Goal: Task Accomplishment & Management: Manage account settings

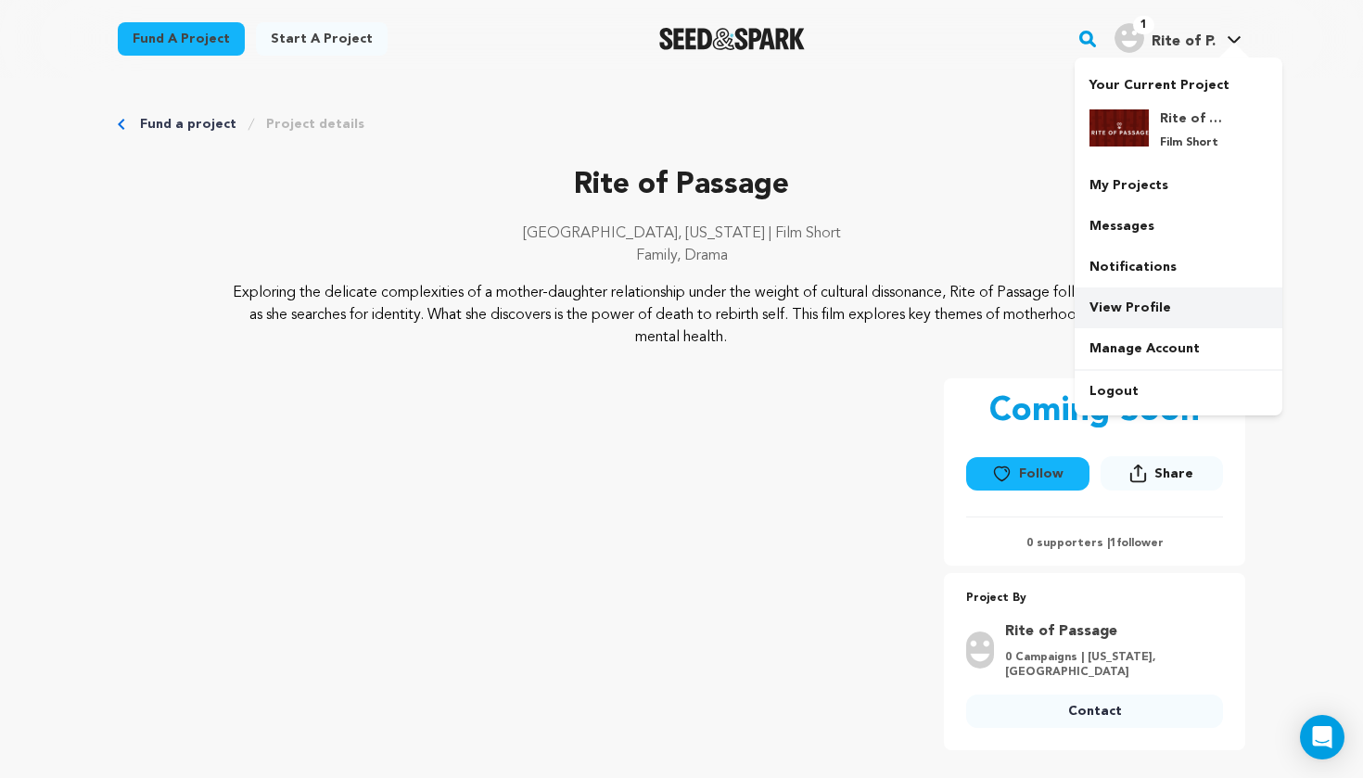
click at [1128, 296] on link "View Profile" at bounding box center [1179, 308] width 208 height 41
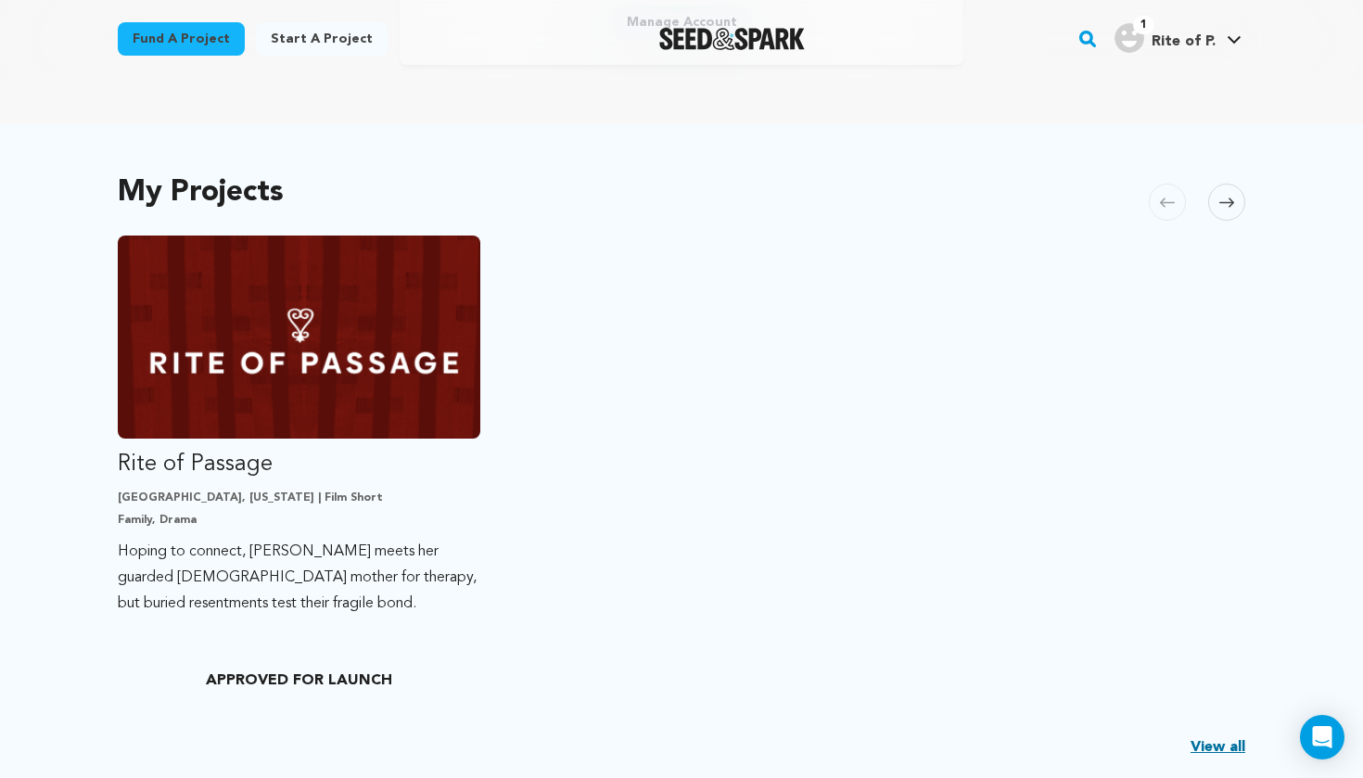
scroll to position [339, 0]
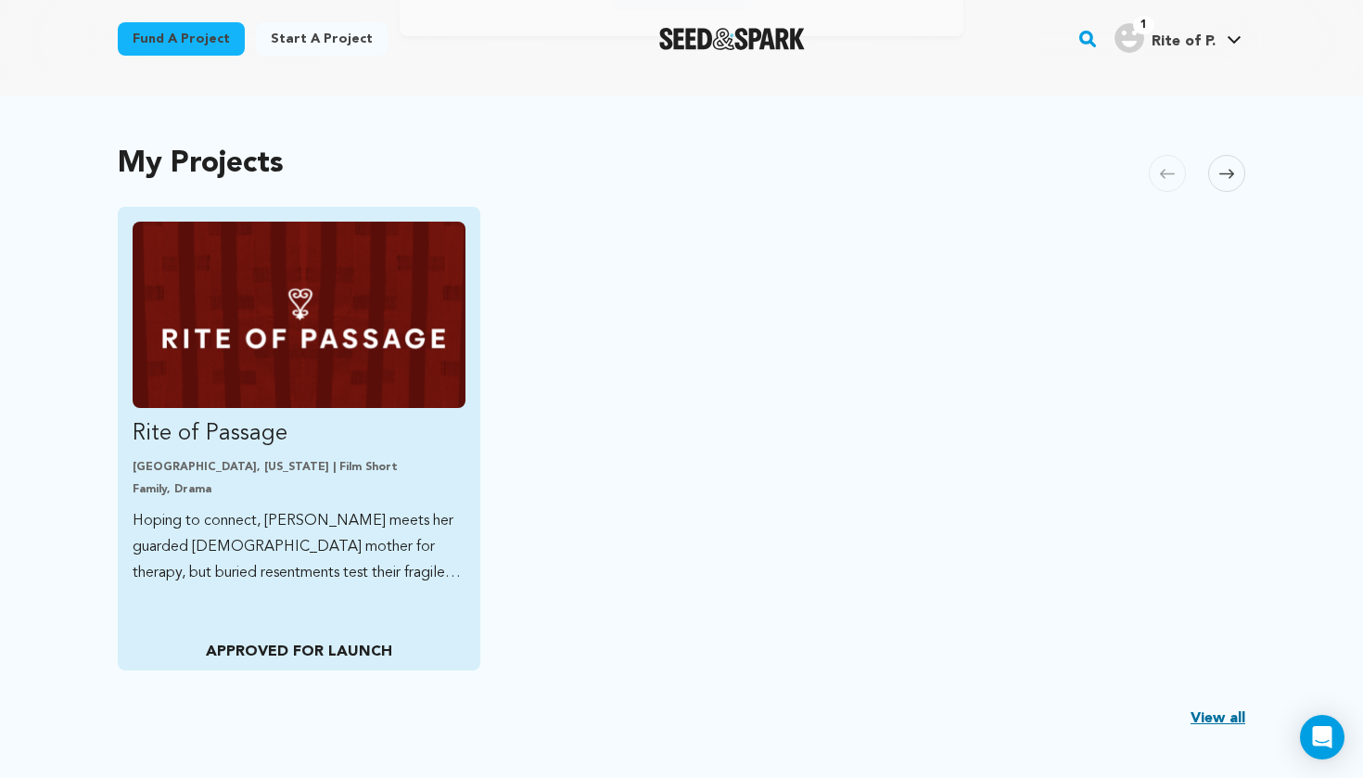
click at [406, 458] on link "Rite of Passage Baltimore, Maryland | Film Short Family, Drama Hoping to connec…" at bounding box center [299, 404] width 333 height 364
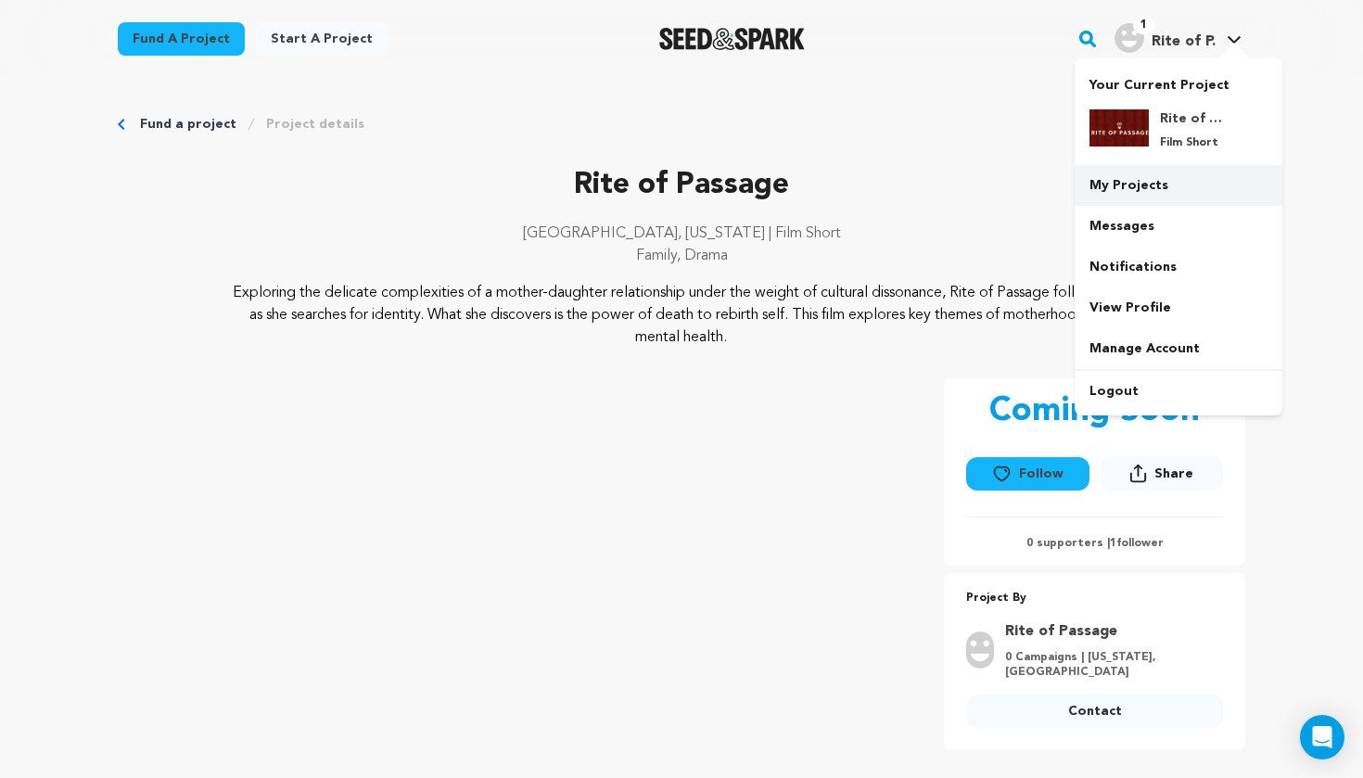
click at [1150, 183] on link "My Projects" at bounding box center [1179, 185] width 208 height 41
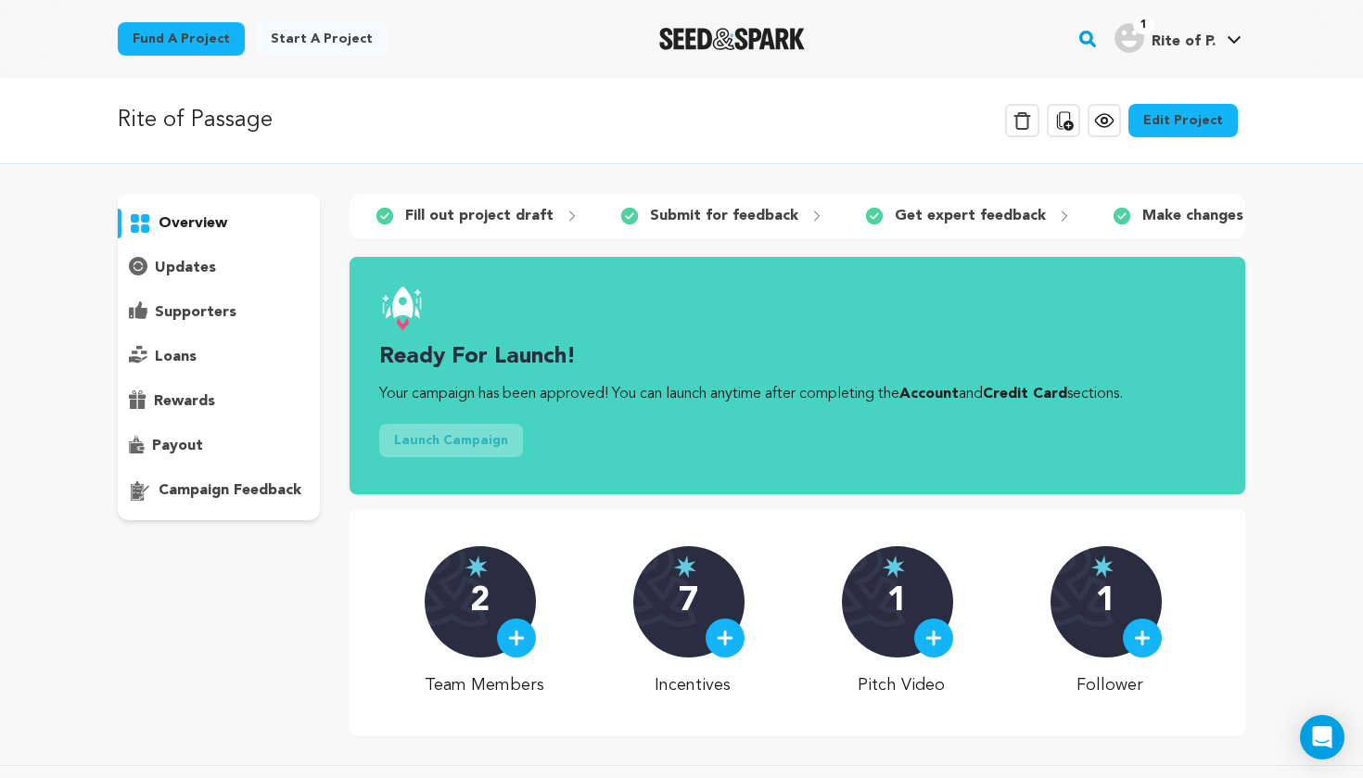
click at [1163, 125] on link "Edit Project" at bounding box center [1183, 120] width 109 height 33
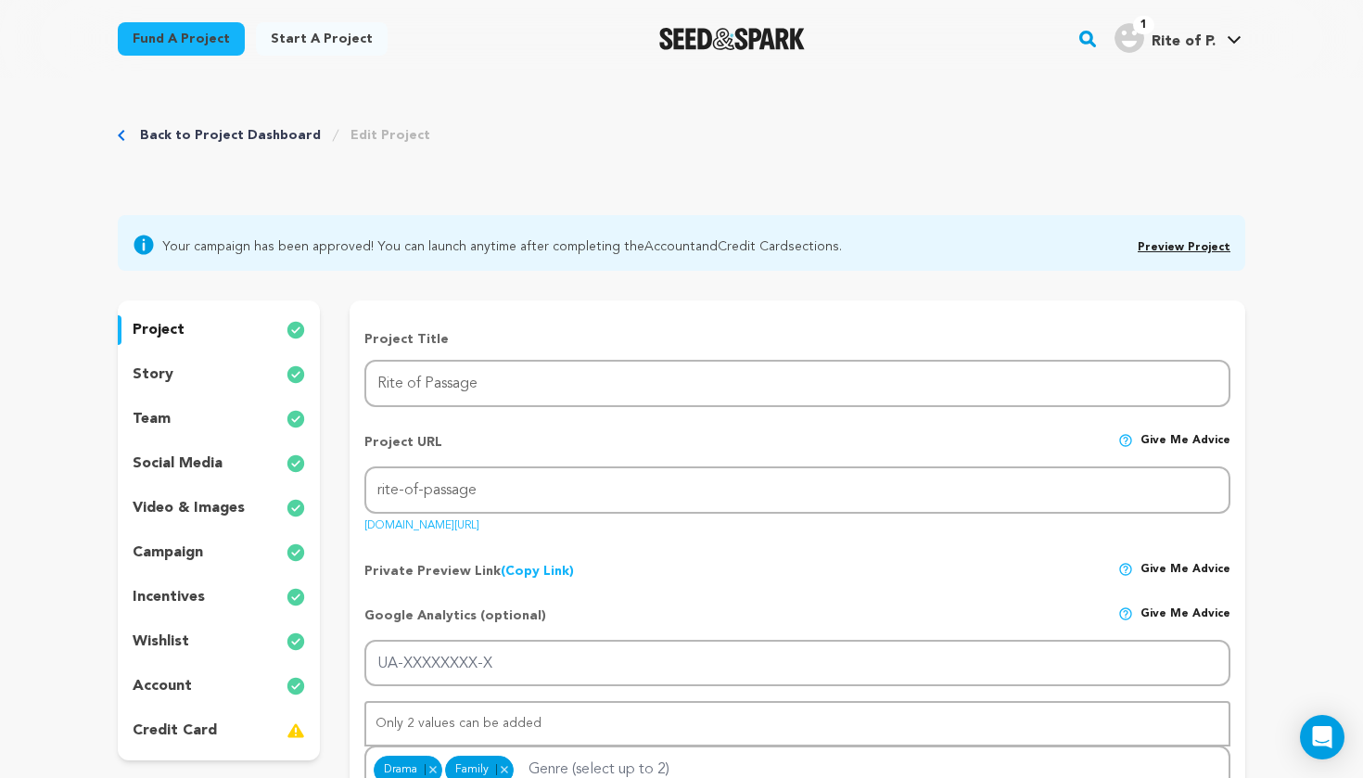
click at [201, 558] on p "campaign" at bounding box center [168, 553] width 70 height 22
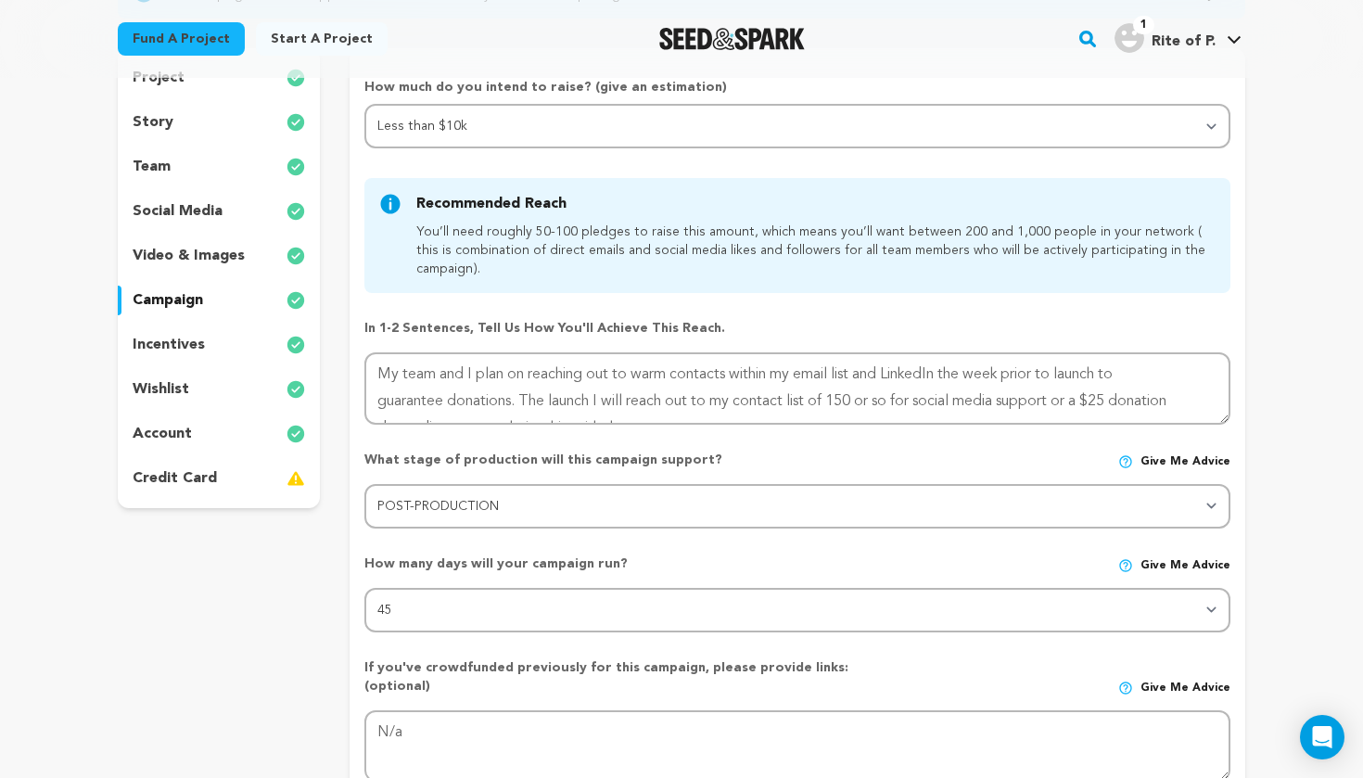
scroll to position [293, 0]
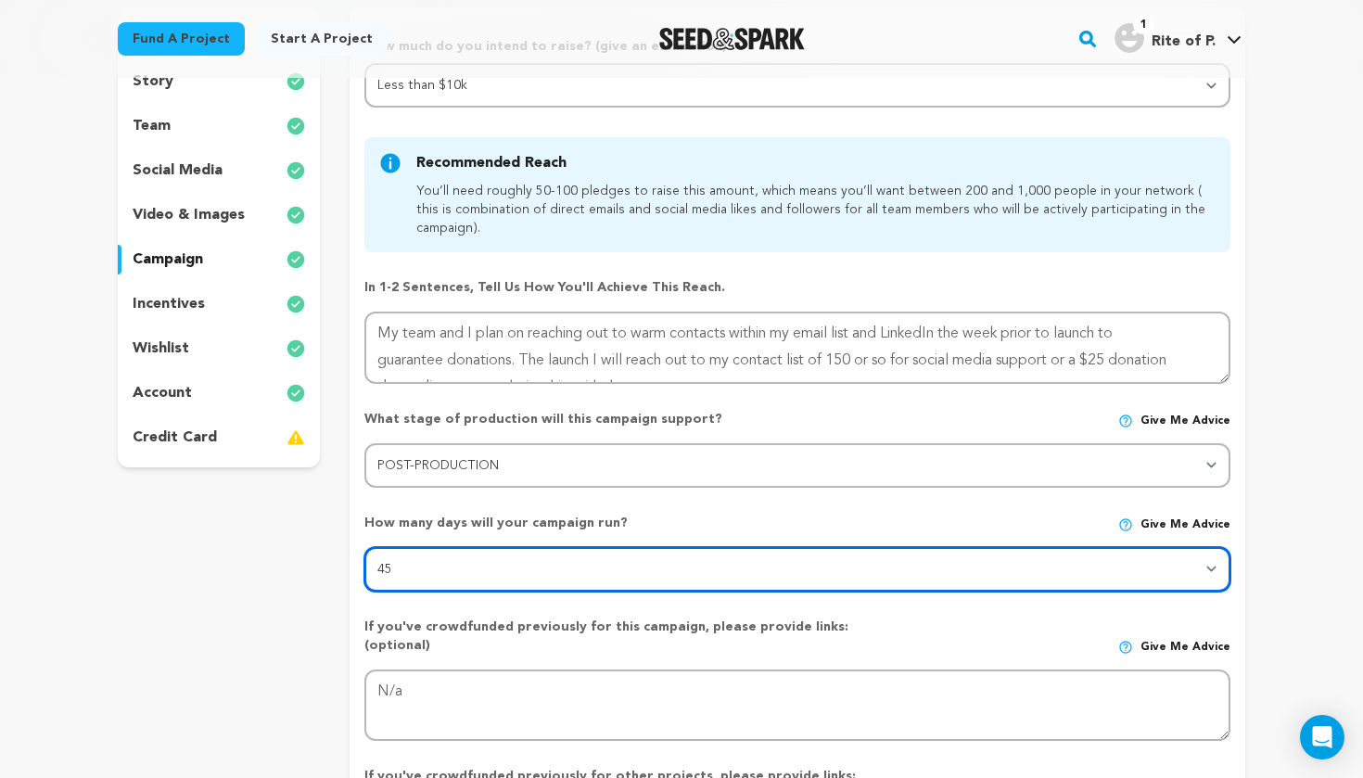
select select "30"
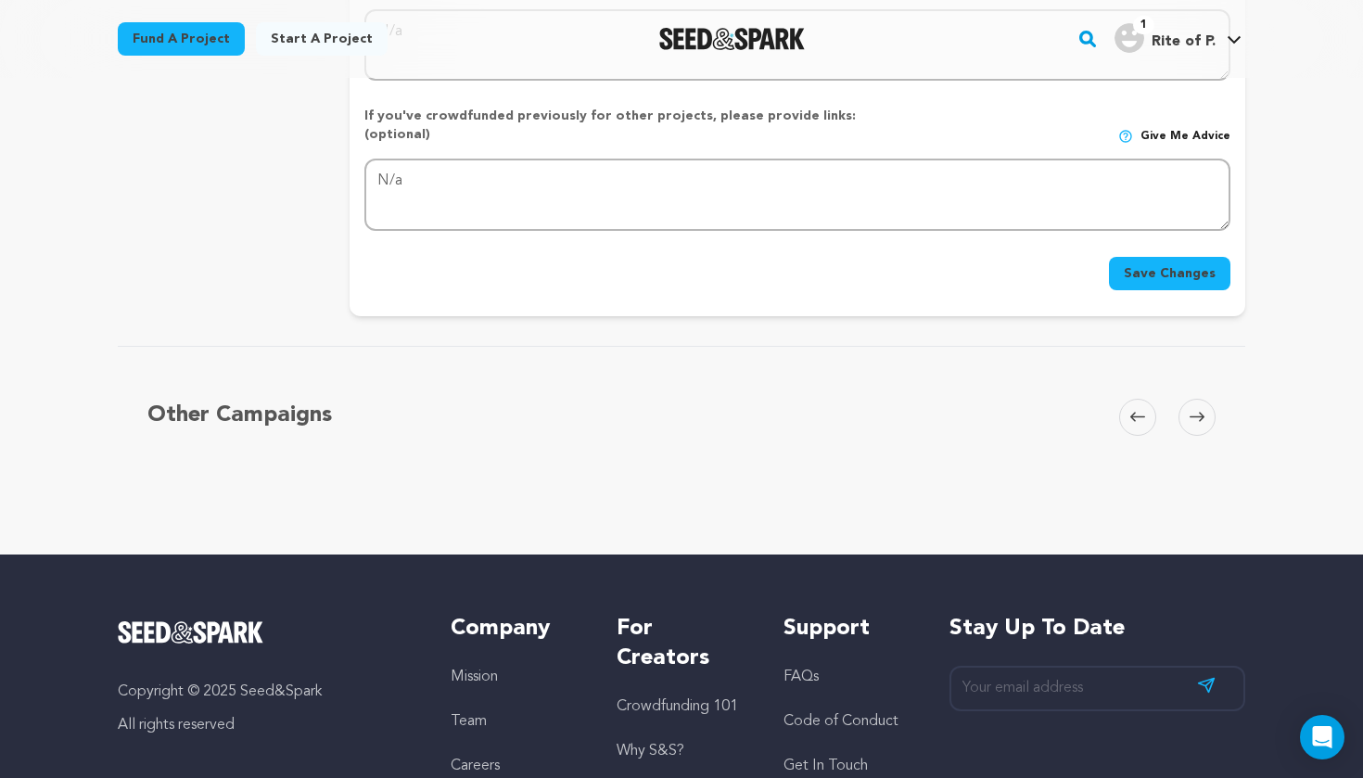
scroll to position [992, 0]
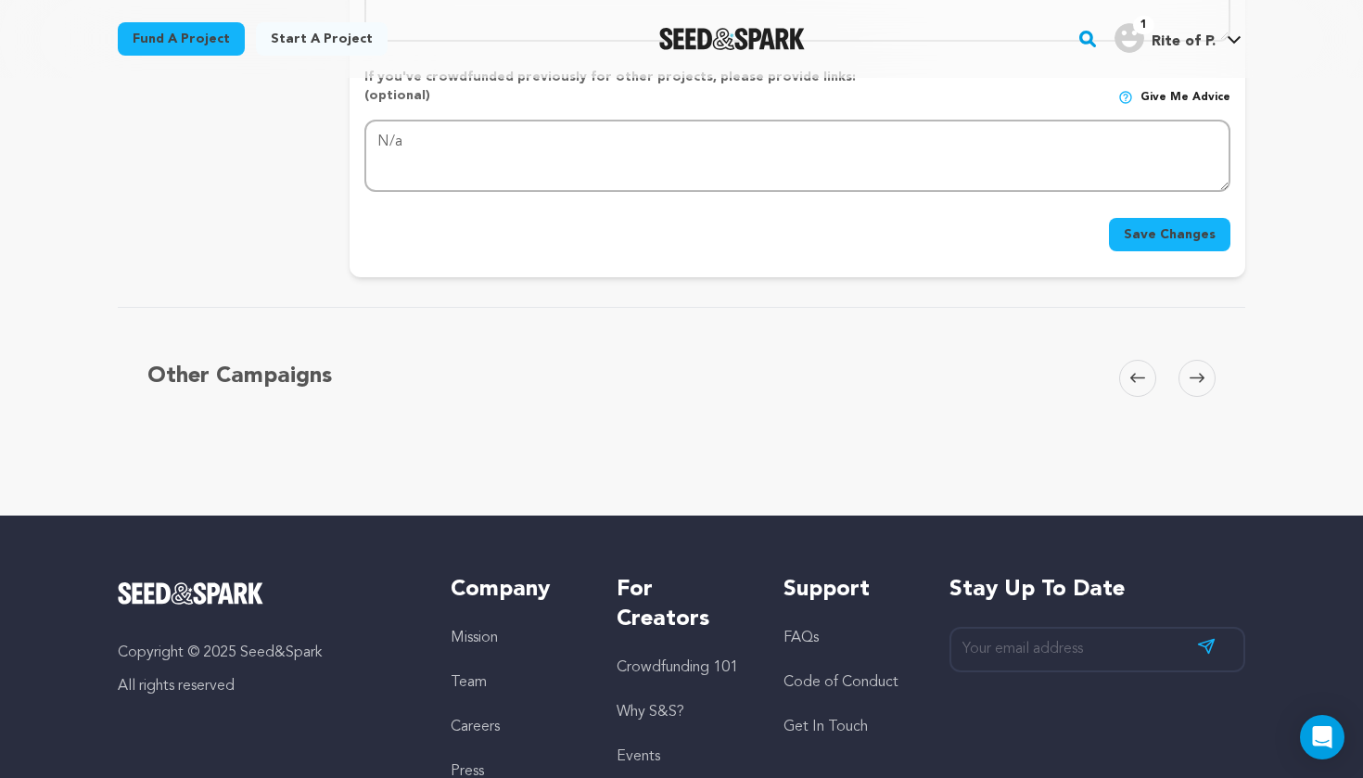
click at [1140, 218] on button "Save Changes" at bounding box center [1169, 234] width 121 height 33
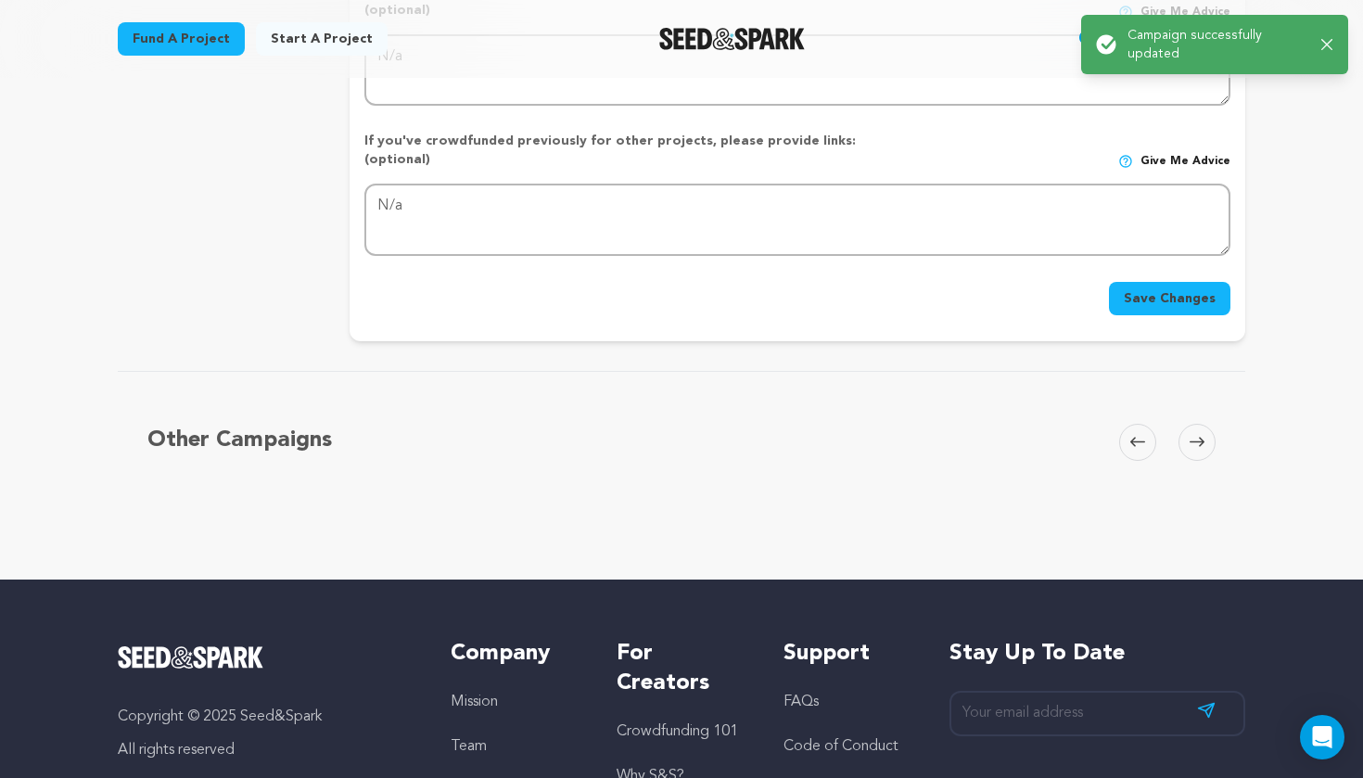
scroll to position [0, 0]
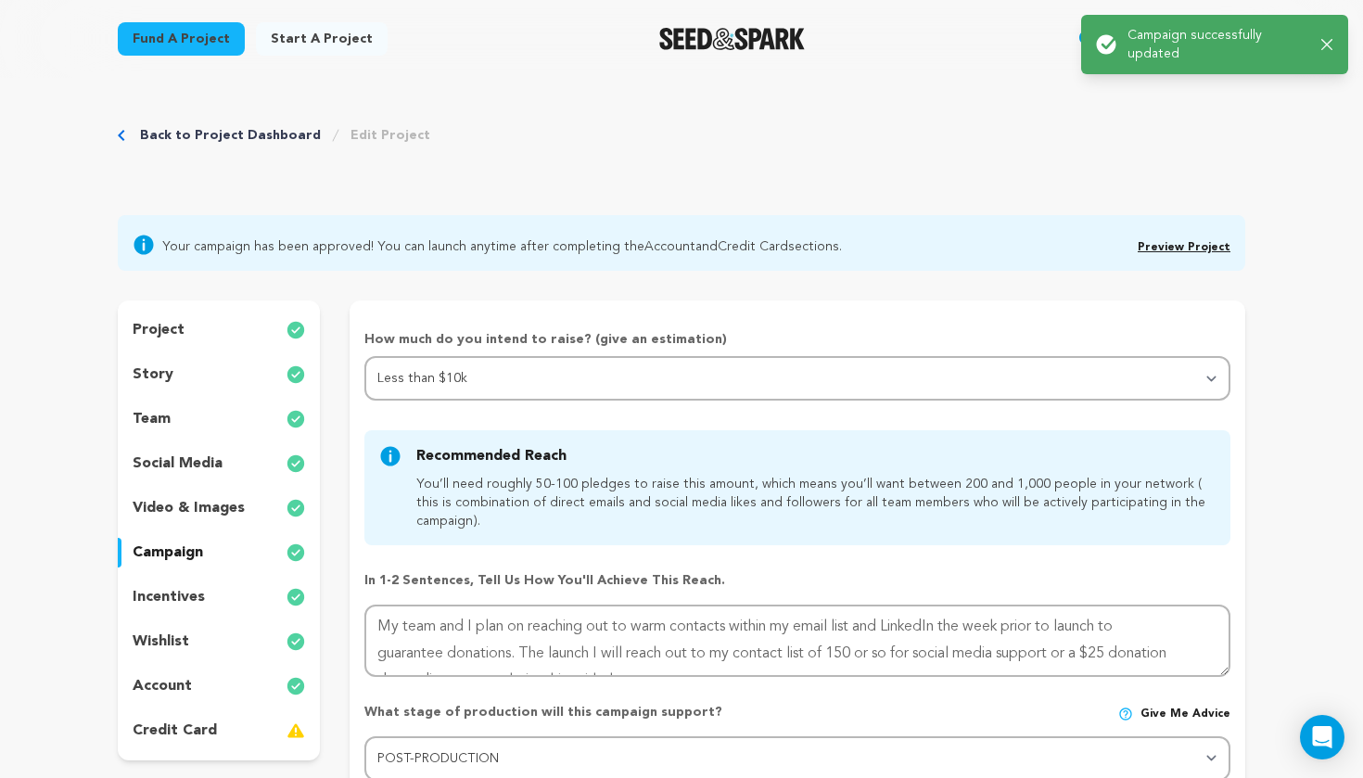
click at [191, 414] on div "team" at bounding box center [219, 419] width 202 height 30
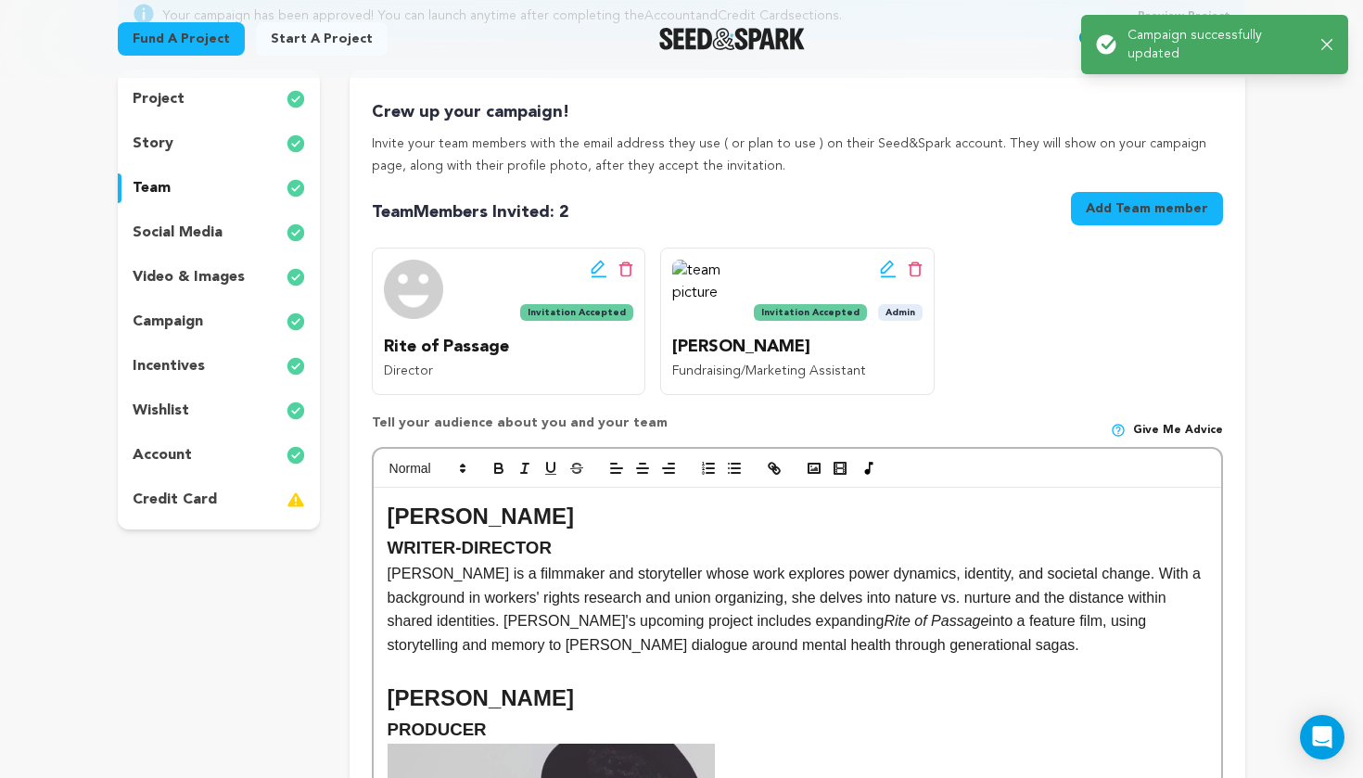
scroll to position [281, 0]
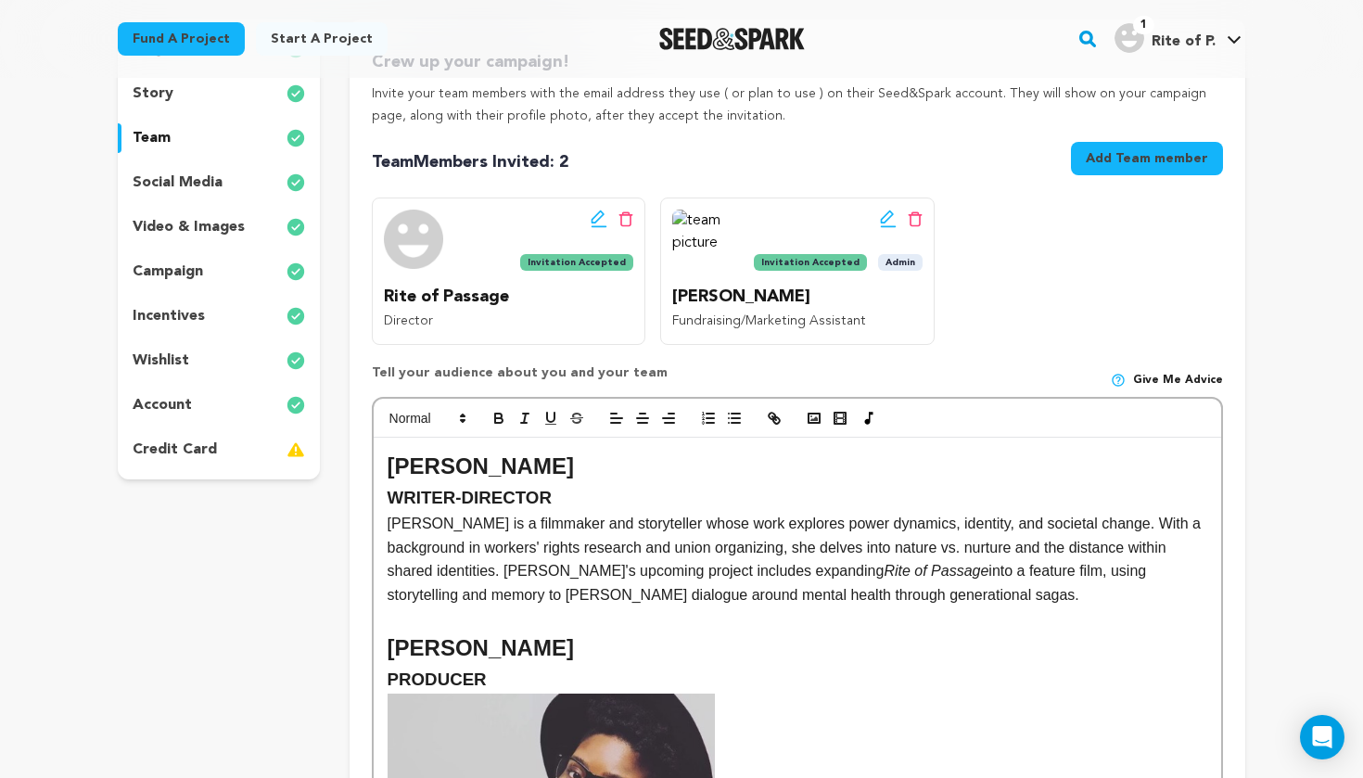
click at [883, 213] on icon at bounding box center [888, 219] width 17 height 19
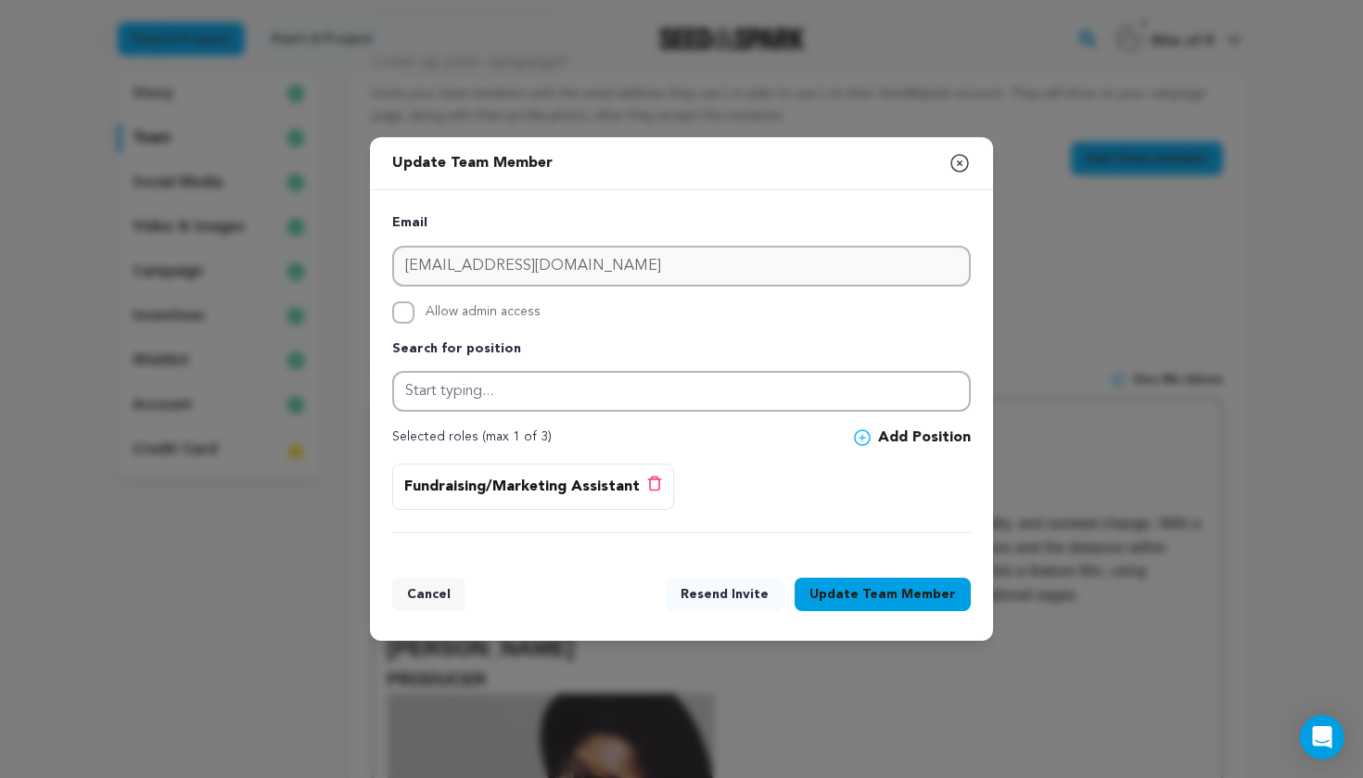
click at [410, 307] on input "Allow admin access" at bounding box center [403, 312] width 22 height 22
click at [405, 312] on input "Allow admin access" at bounding box center [403, 312] width 22 height 22
checkbox input "false"
click at [430, 591] on button "Cancel" at bounding box center [428, 594] width 73 height 33
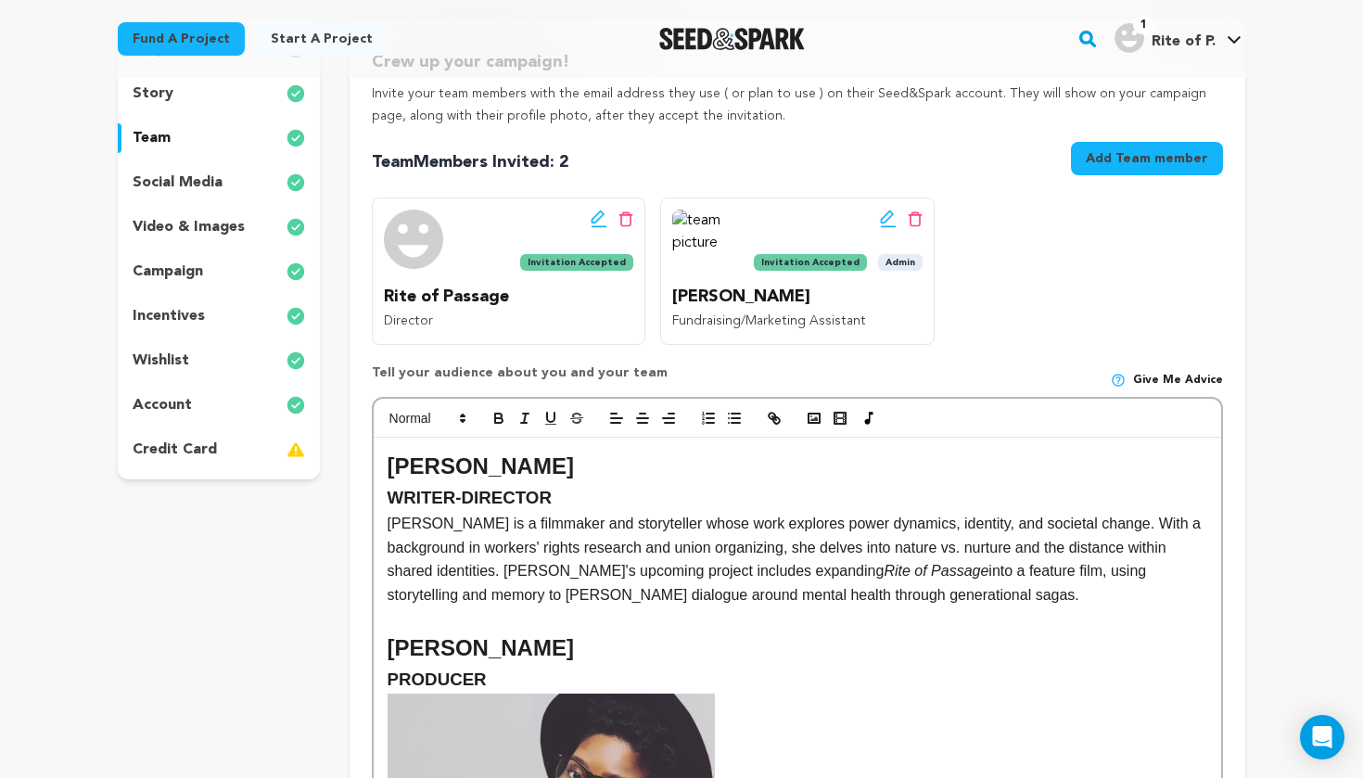
click at [1093, 165] on button "Add Team member" at bounding box center [1147, 158] width 152 height 33
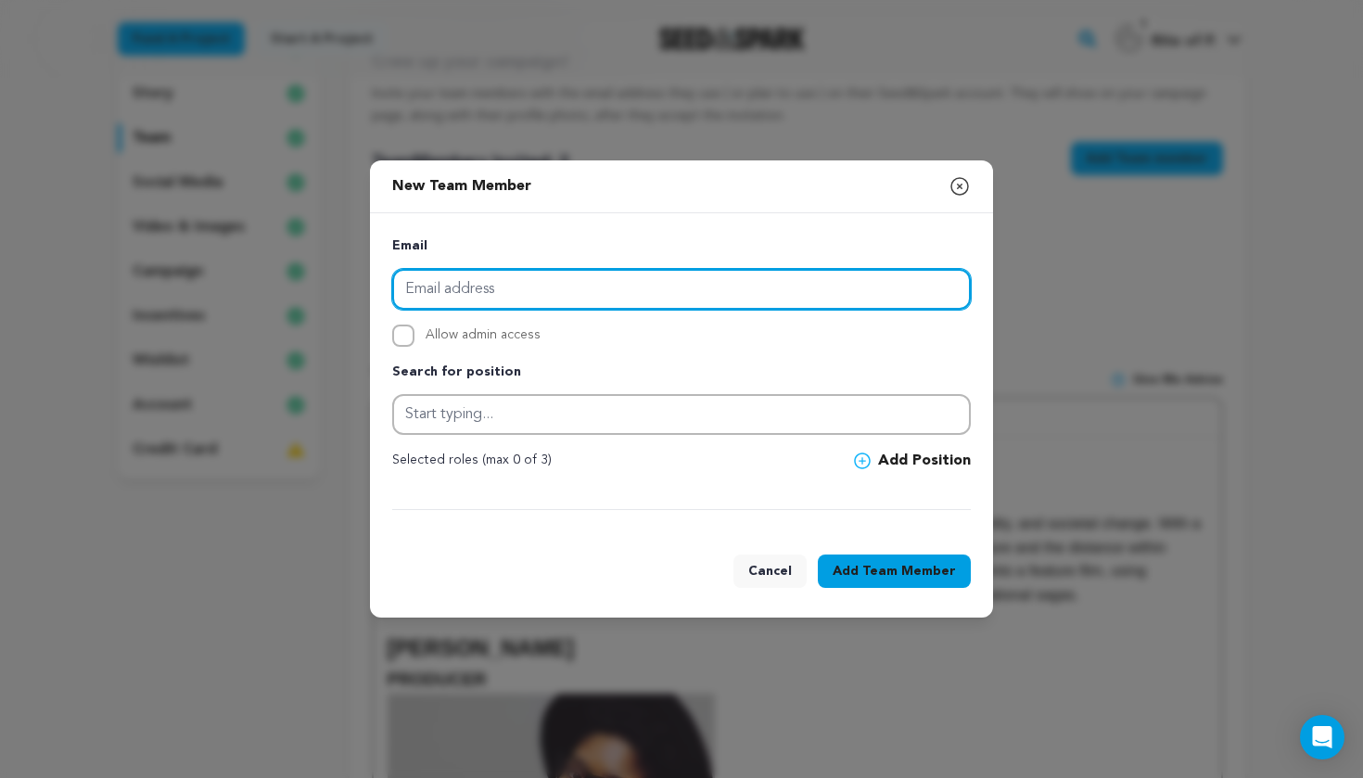
click at [889, 288] on input "email" at bounding box center [681, 289] width 579 height 41
click at [442, 287] on input "[PERSON_NAME]" at bounding box center [681, 289] width 579 height 41
paste input "[PERSON_NAME][EMAIL_ADDRESS][DOMAIN_NAME]"
type input "[PERSON_NAME][EMAIL_ADDRESS][DOMAIN_NAME]"
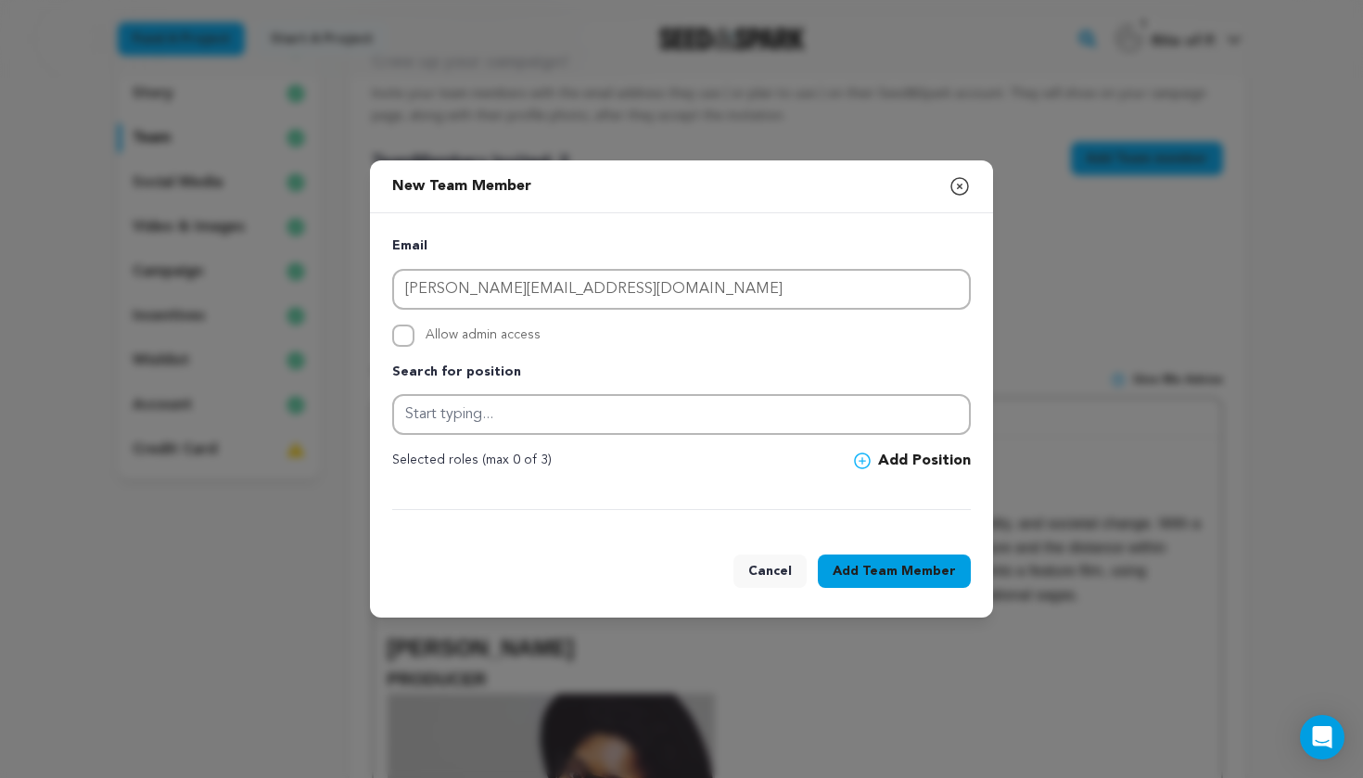
click at [408, 339] on input "Allow admin access" at bounding box center [403, 336] width 22 height 22
checkbox input "true"
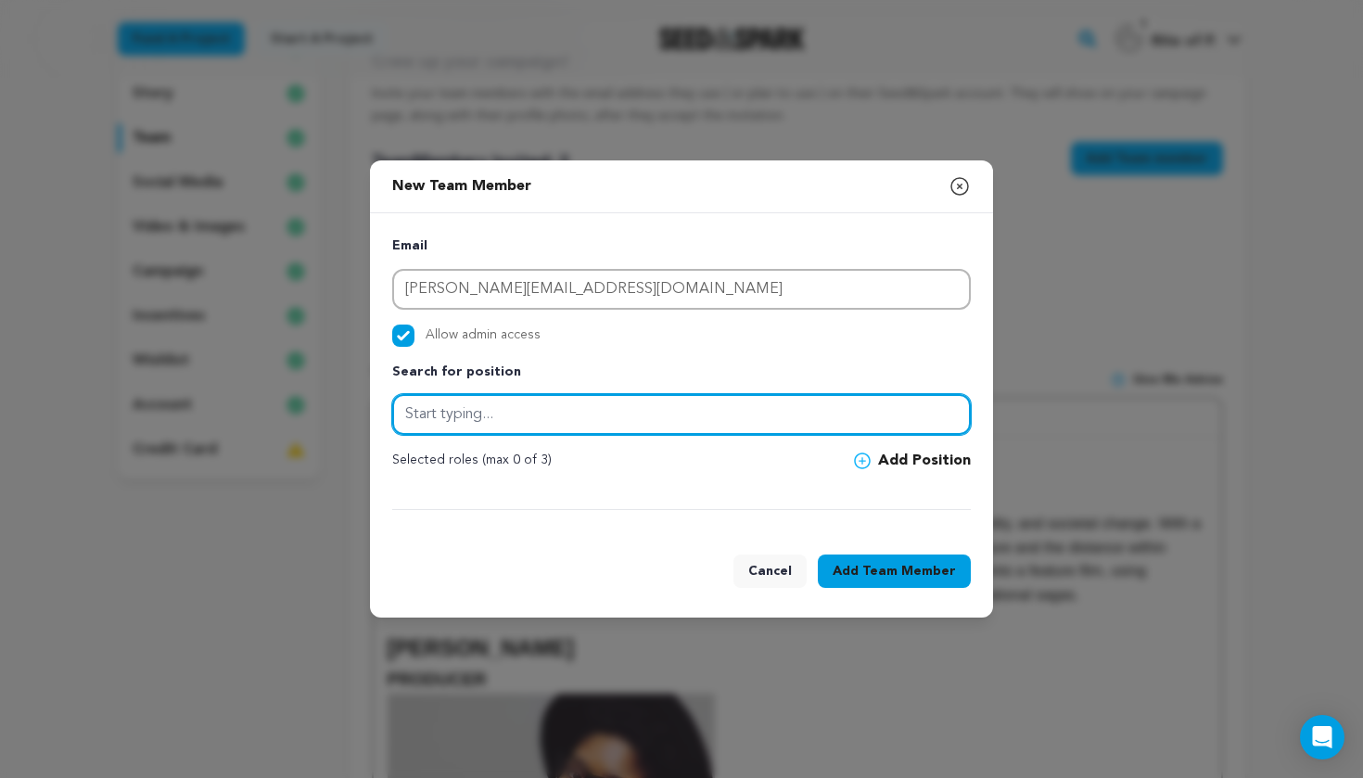
click at [505, 418] on input "text" at bounding box center [681, 414] width 579 height 41
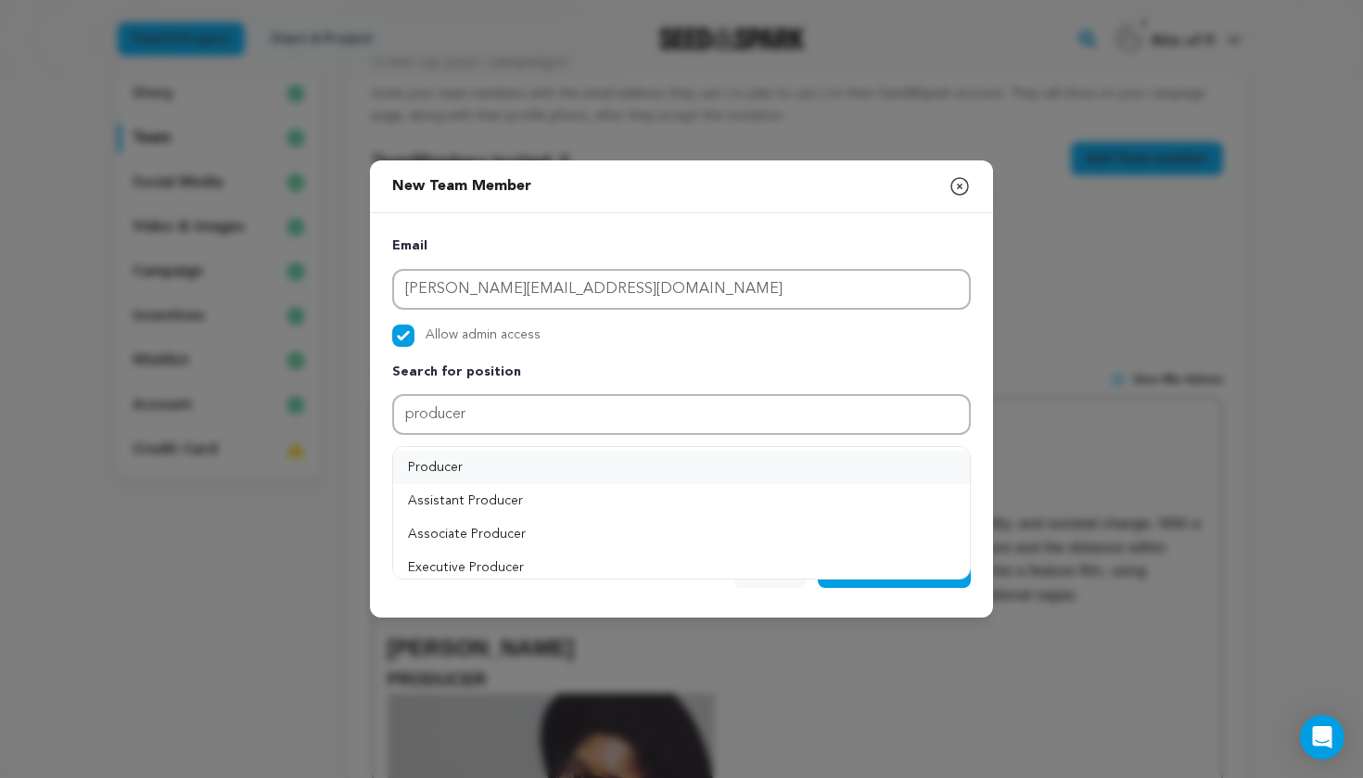
click at [507, 471] on button "Producer" at bounding box center [681, 467] width 577 height 33
type input "Producer"
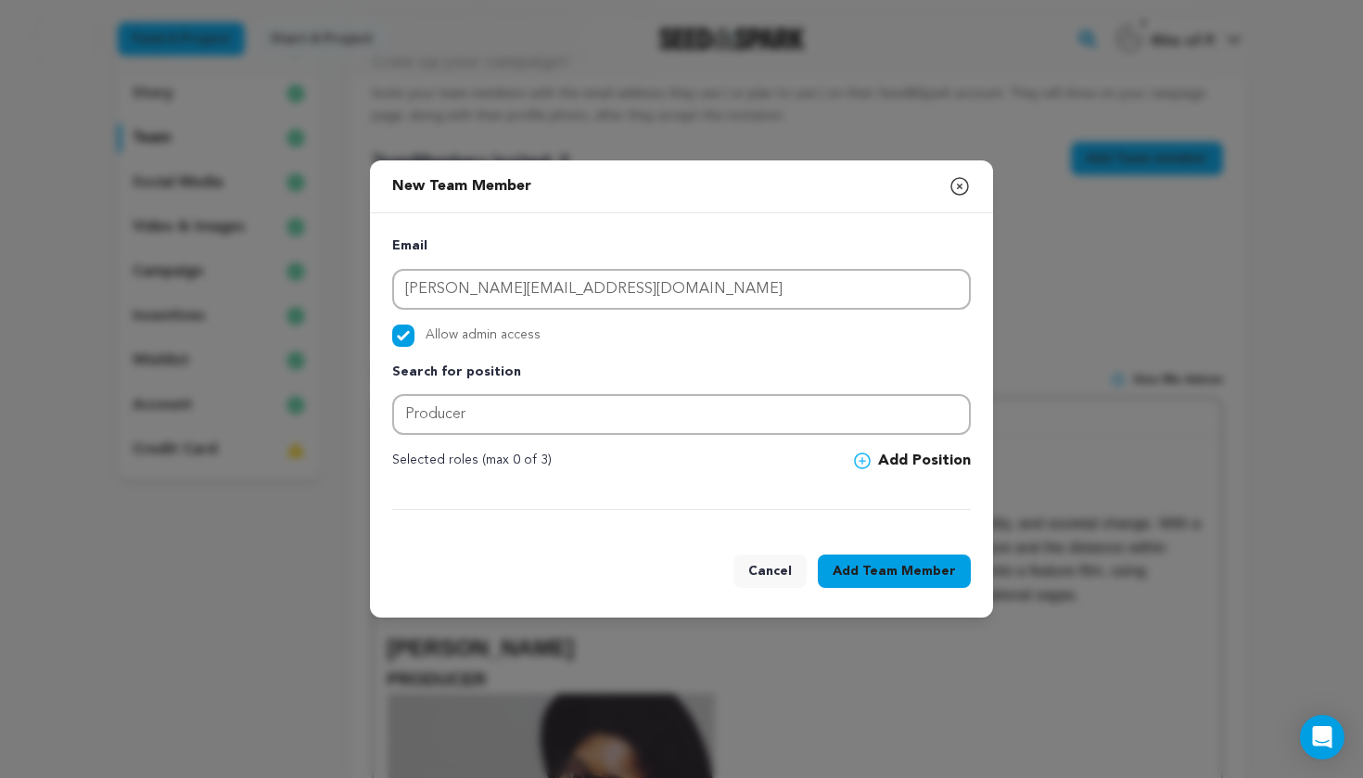
click at [904, 460] on button "Add Position" at bounding box center [912, 461] width 117 height 22
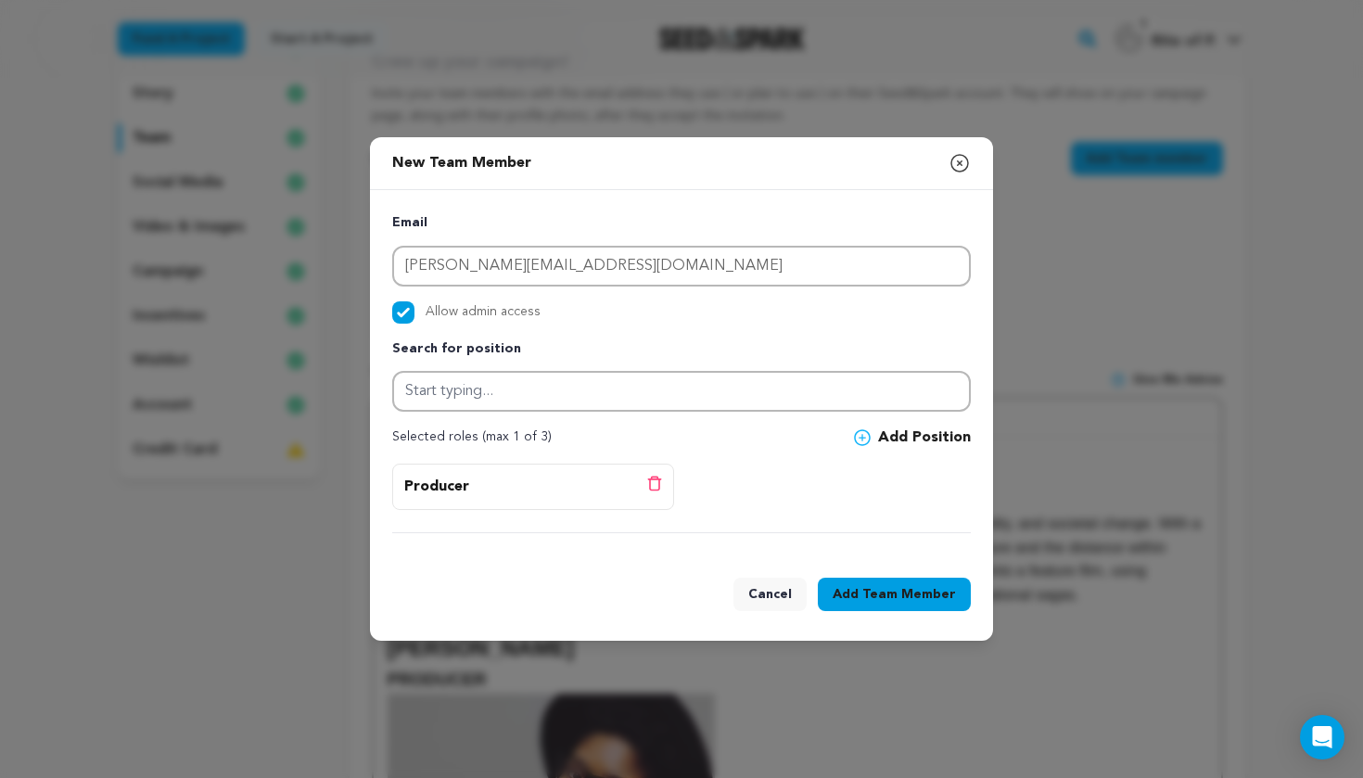
click at [864, 595] on button "Add Team Member" at bounding box center [894, 594] width 153 height 33
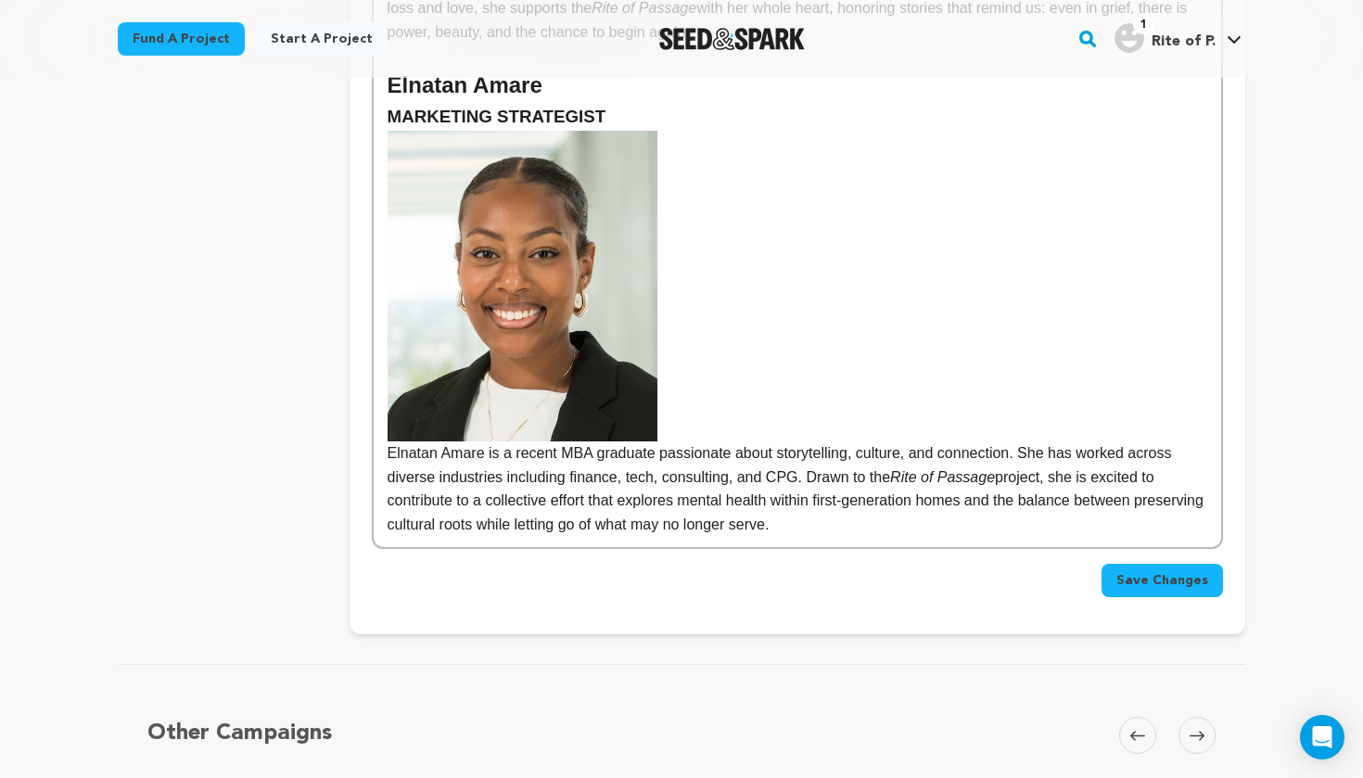
scroll to position [2492, 0]
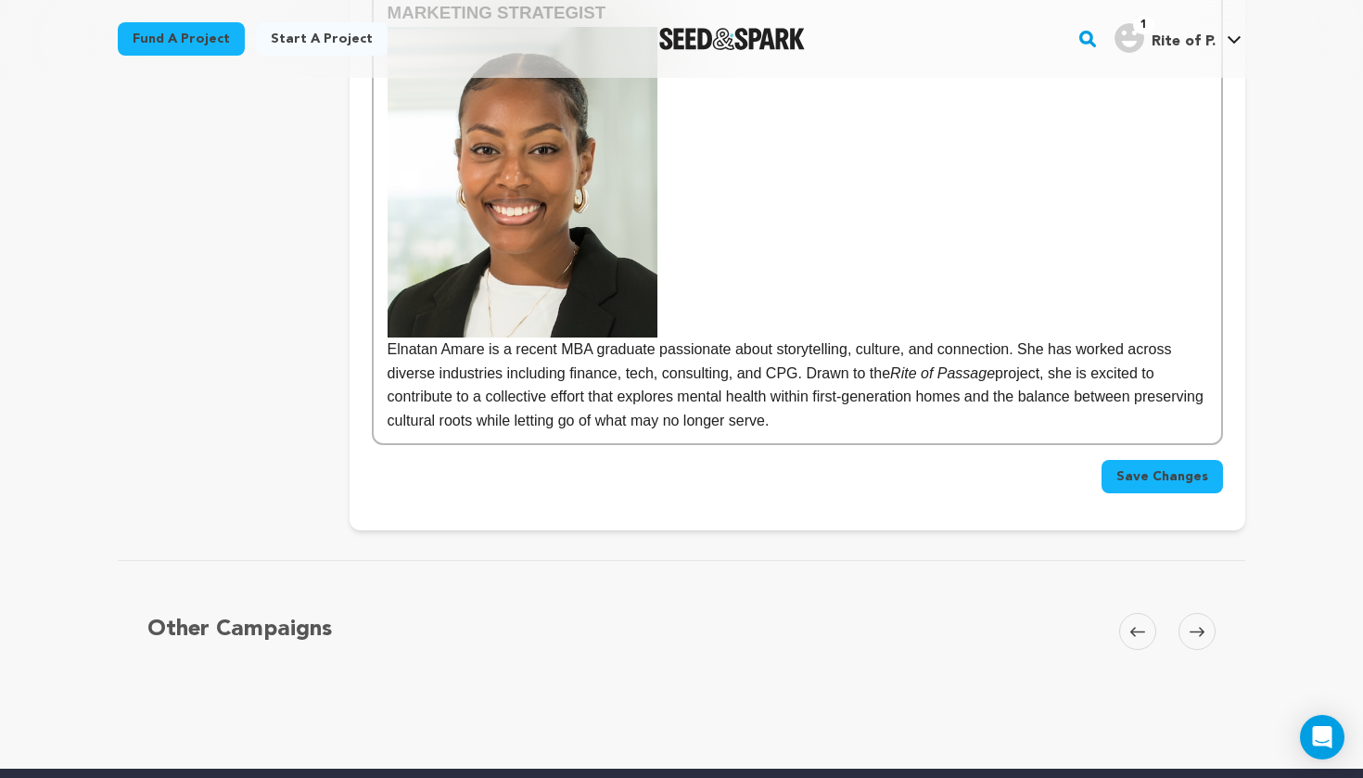
click at [1165, 467] on span "Save Changes" at bounding box center [1163, 476] width 92 height 19
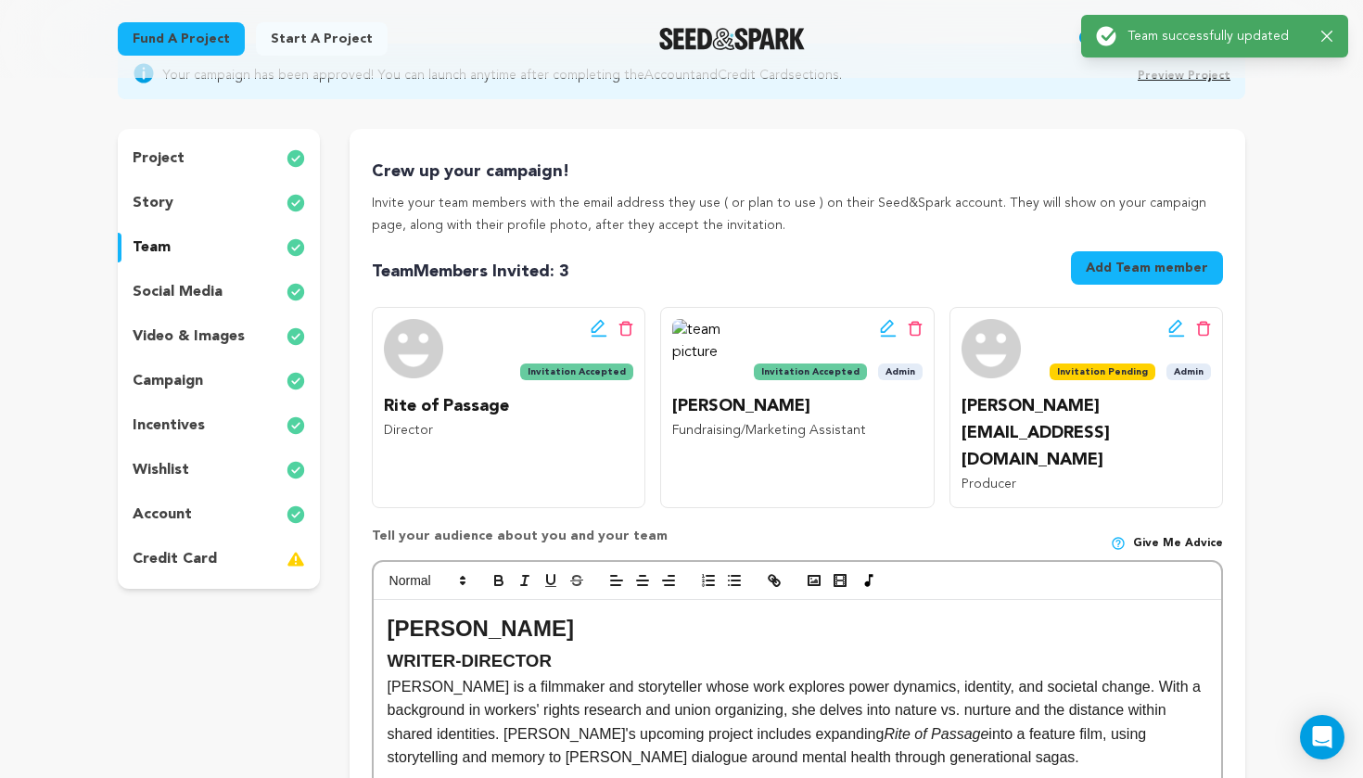
scroll to position [0, 0]
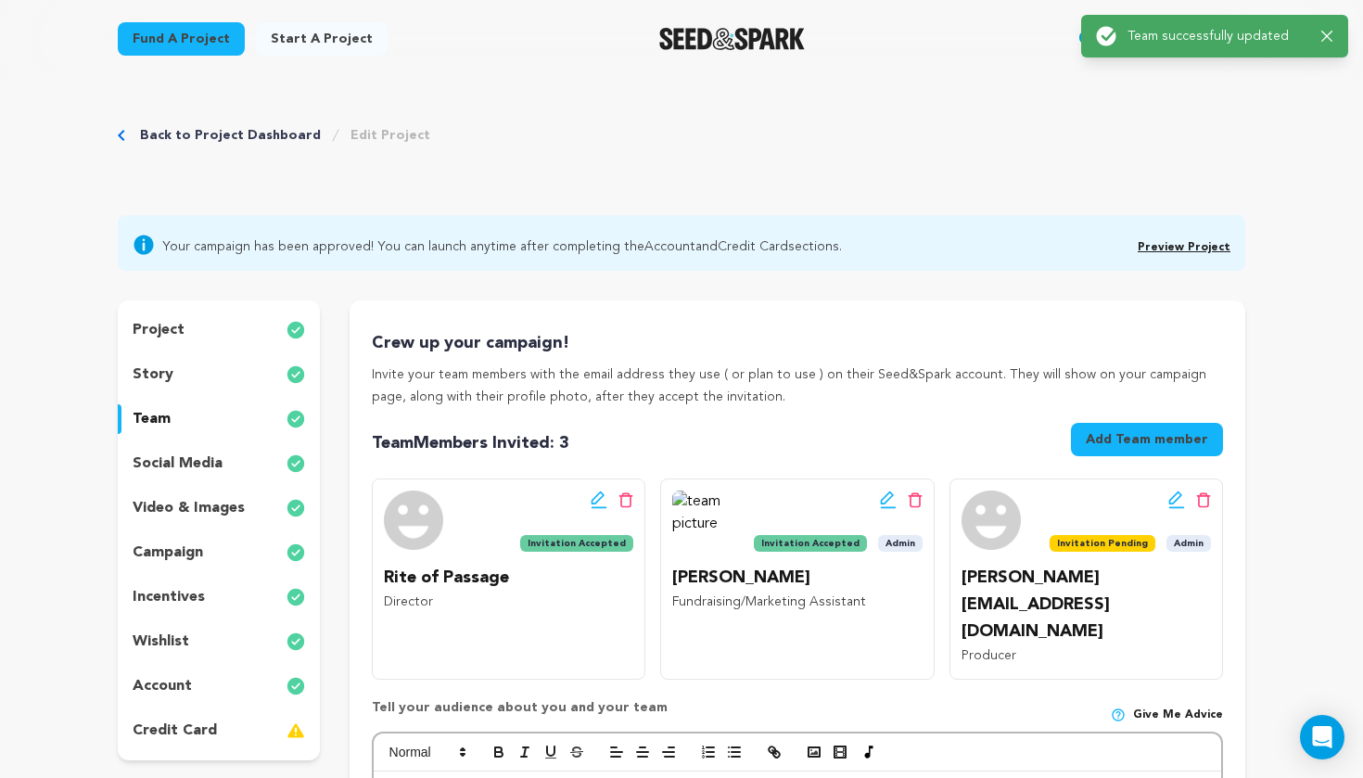
click at [668, 40] on img "Seed&Spark Homepage" at bounding box center [732, 39] width 146 height 22
